Goal: Task Accomplishment & Management: Complete application form

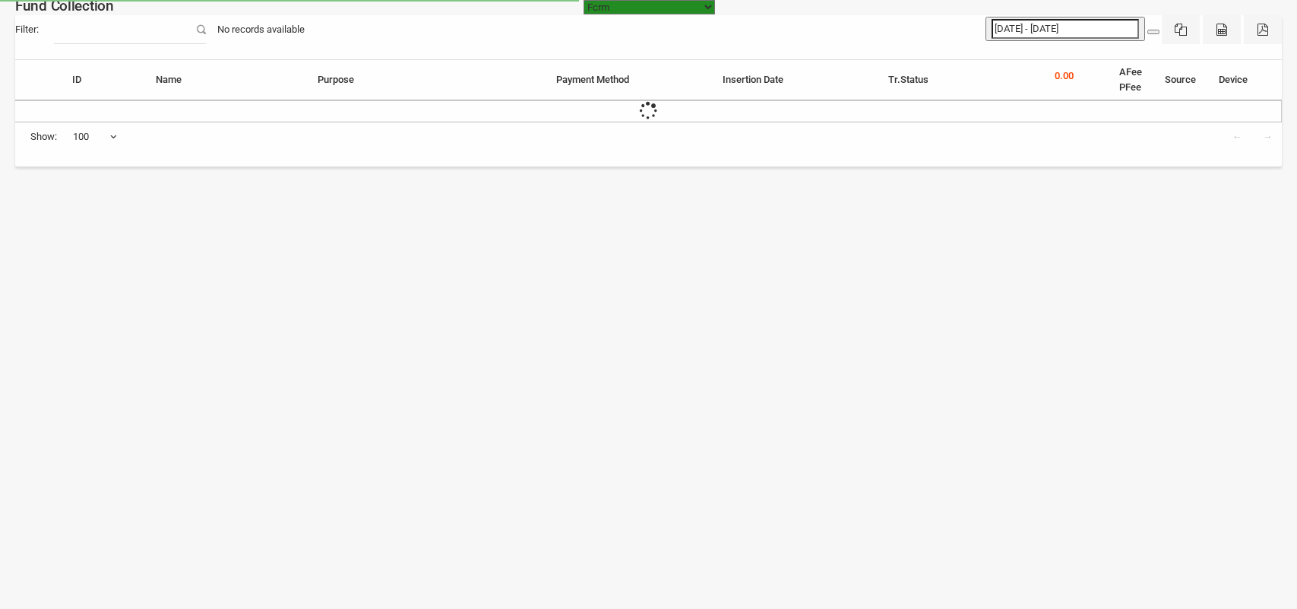
select select "[URL][DOMAIN_NAME]"
select select "100"
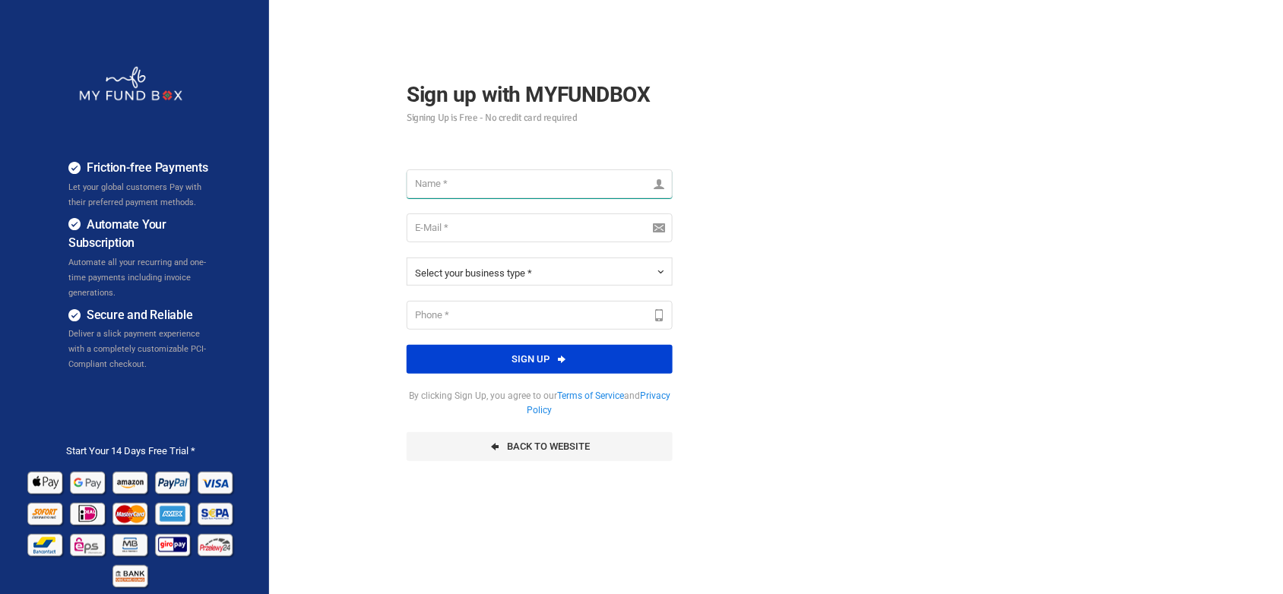
click at [480, 189] on input "text" at bounding box center [540, 183] width 266 height 29
type input "Lexware Testing"
click at [470, 228] on input "email" at bounding box center [540, 228] width 266 height 29
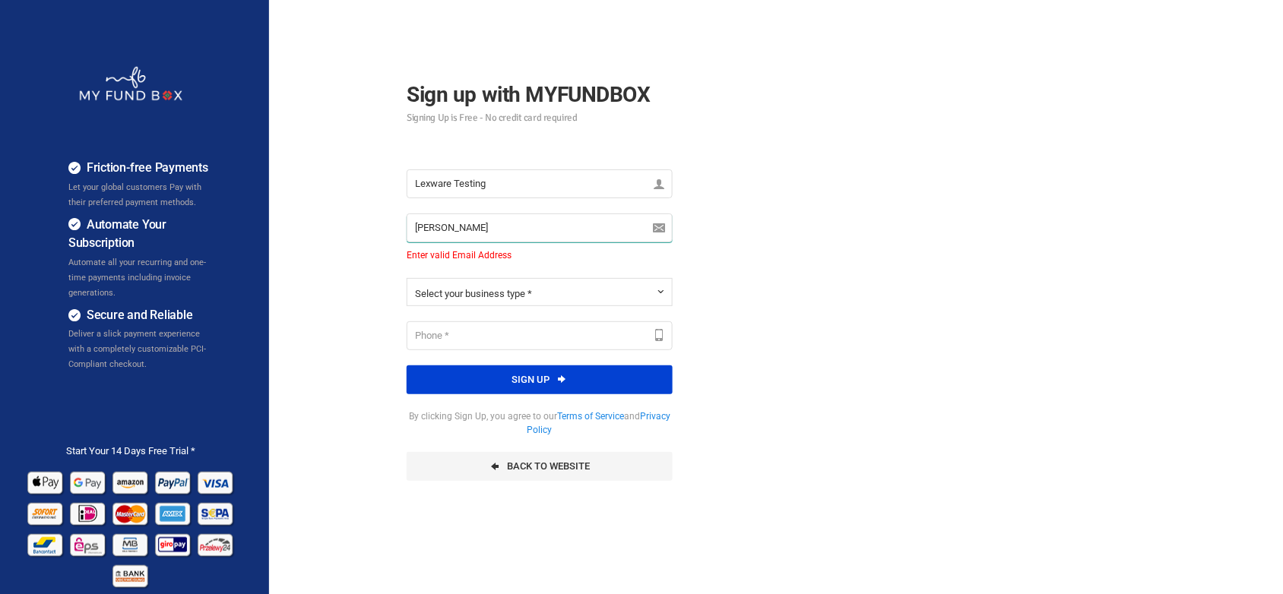
type input "[PERSON_NAME][EMAIL_ADDRESS][DOMAIN_NAME]"
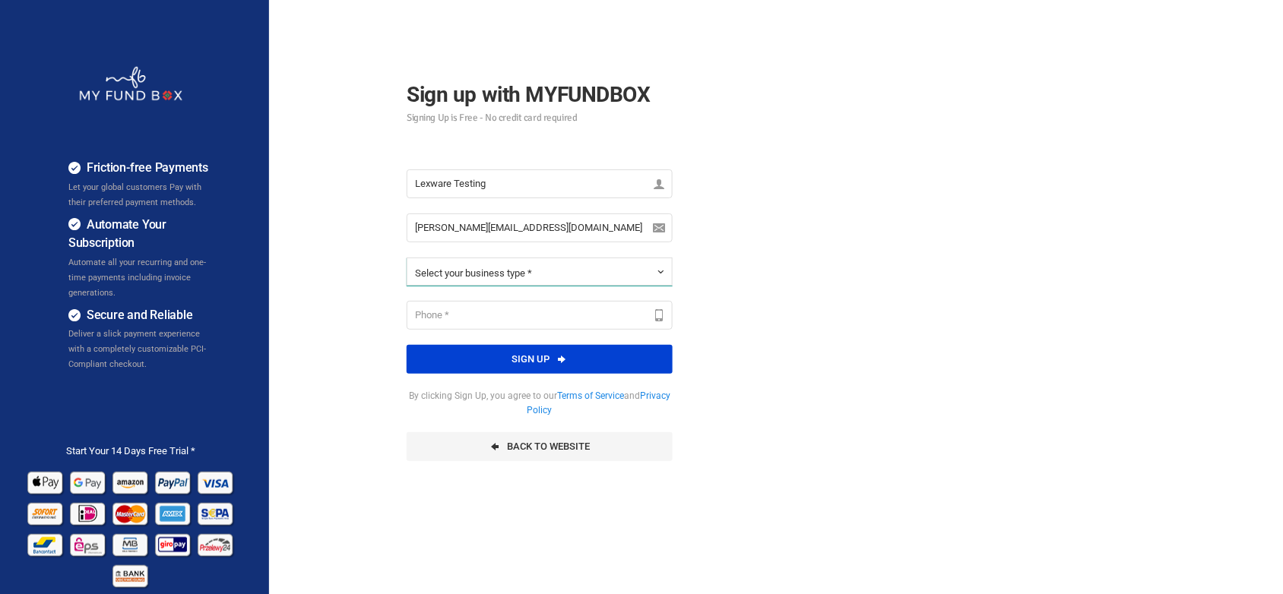
click at [504, 267] on button "Select your business type *" at bounding box center [540, 272] width 266 height 28
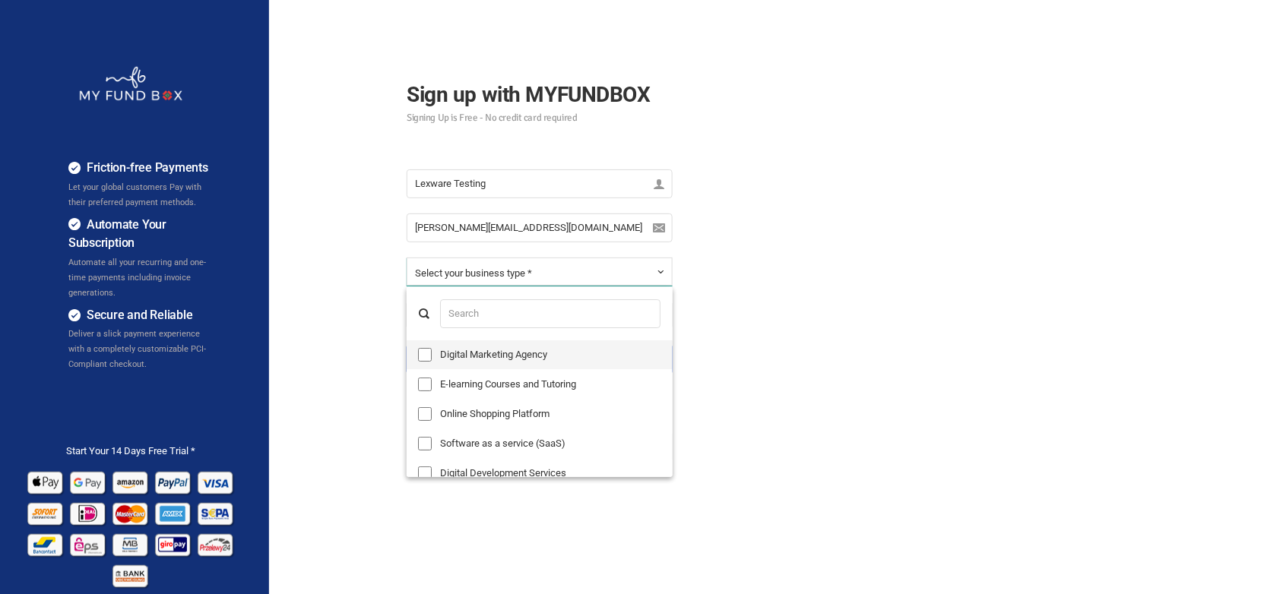
click at [472, 363] on label "Digital Marketing Agency" at bounding box center [540, 355] width 266 height 29
click at [432, 362] on input "Digital Marketing Agency" at bounding box center [425, 355] width 14 height 14
checkbox input "true"
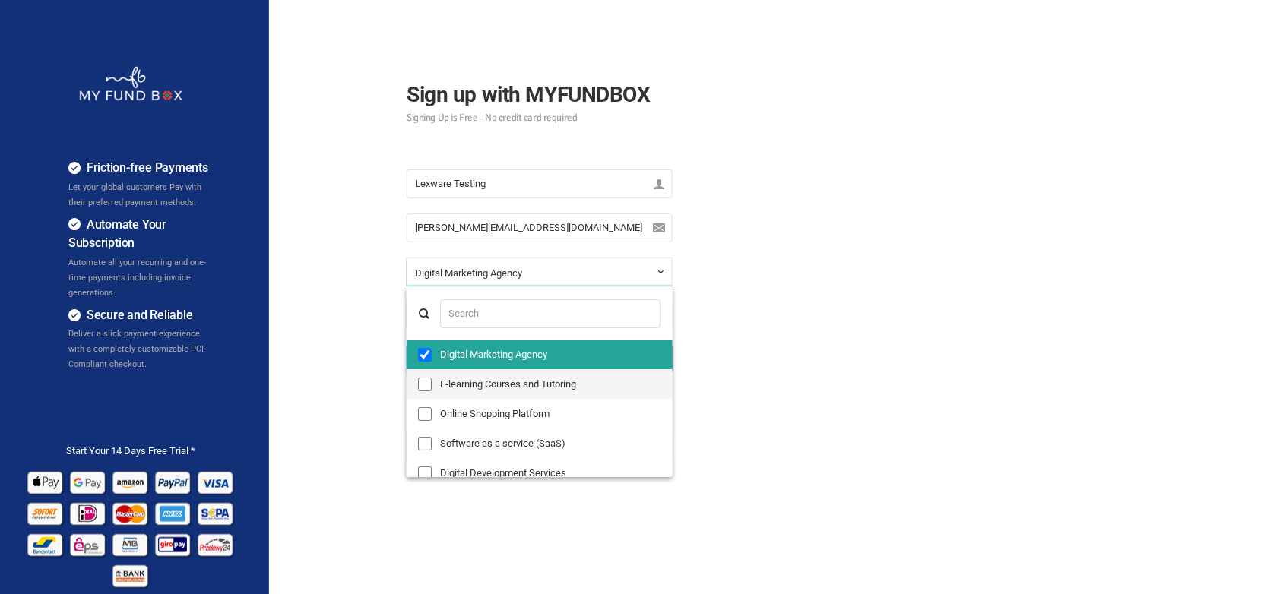
click at [475, 376] on label "E-learning Courses and Tutoring" at bounding box center [540, 384] width 266 height 29
click at [432, 378] on input "E-learning Courses and Tutoring" at bounding box center [425, 385] width 14 height 14
checkbox input "true"
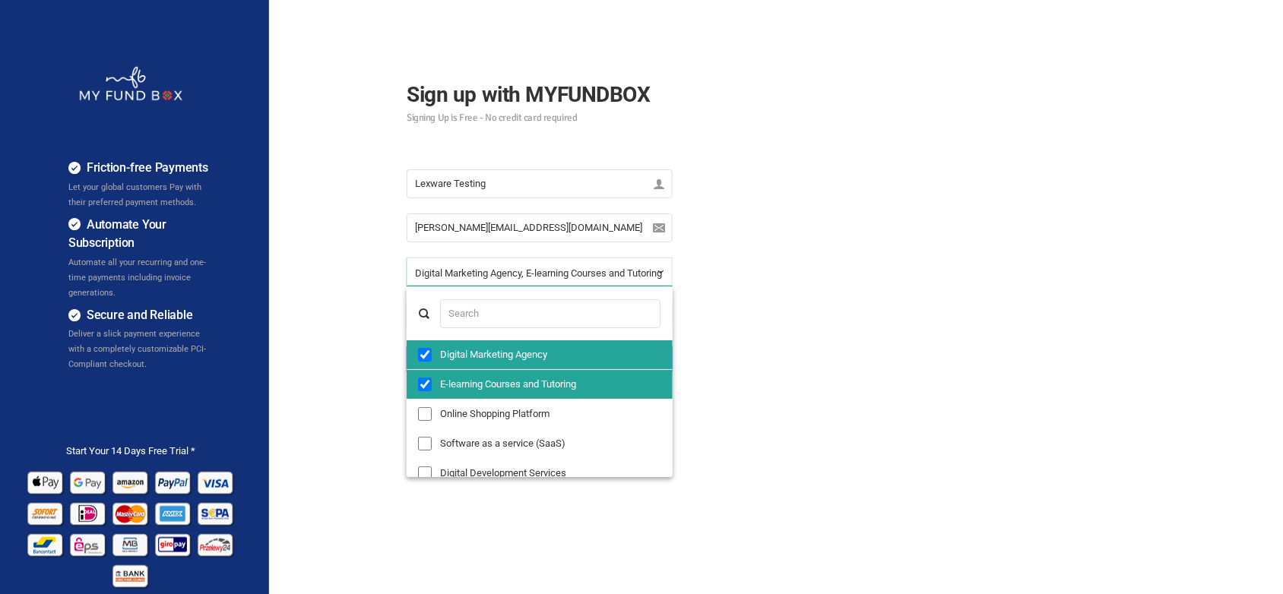
click at [819, 338] on div "Friction-free Payments Let your global customers Pay with their preferred payme…" at bounding box center [641, 380] width 1298 height 760
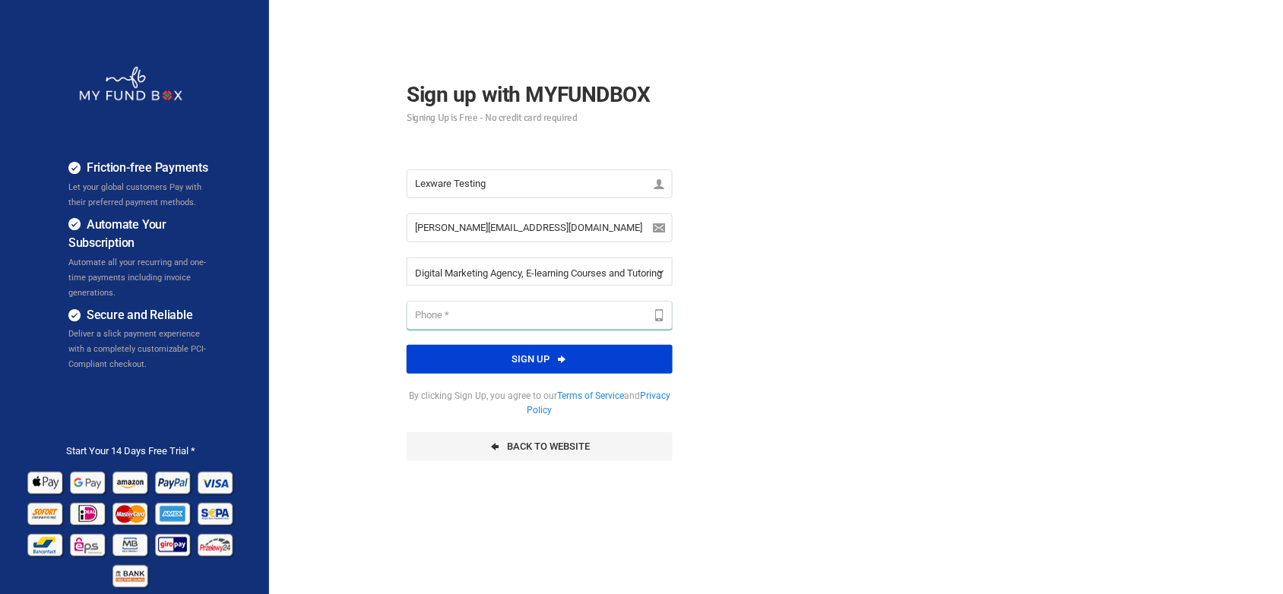
click at [475, 304] on input "text" at bounding box center [540, 315] width 266 height 29
type input "1233131313"
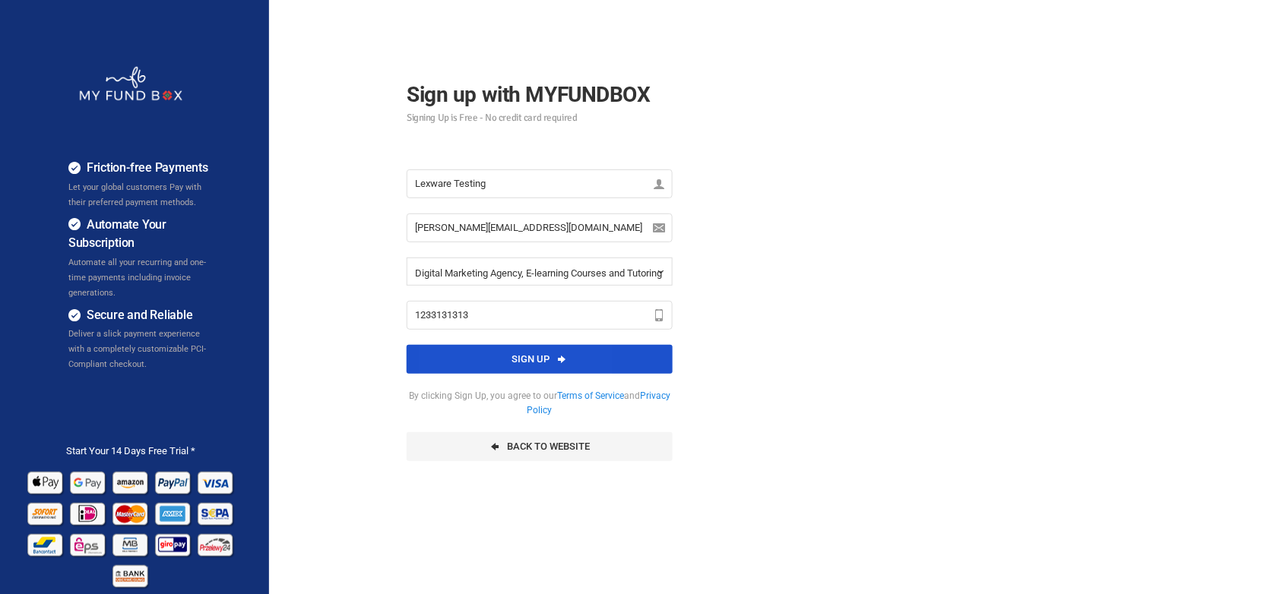
click at [493, 359] on button "Sign up" at bounding box center [540, 359] width 266 height 29
